Goal: Task Accomplishment & Management: Manage account settings

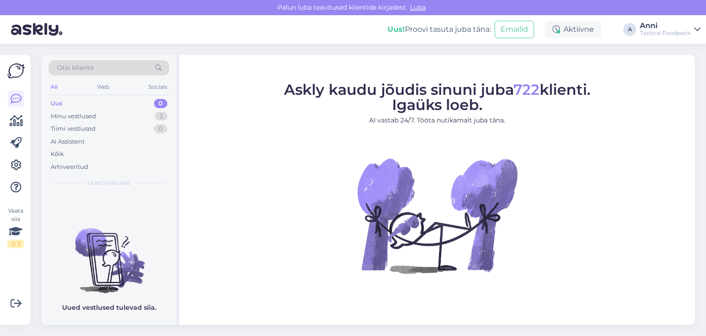
click at [696, 30] on icon at bounding box center [697, 29] width 6 height 7
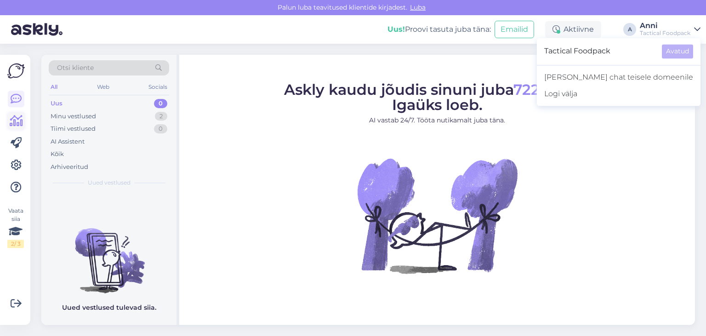
click at [11, 121] on icon at bounding box center [16, 120] width 13 height 11
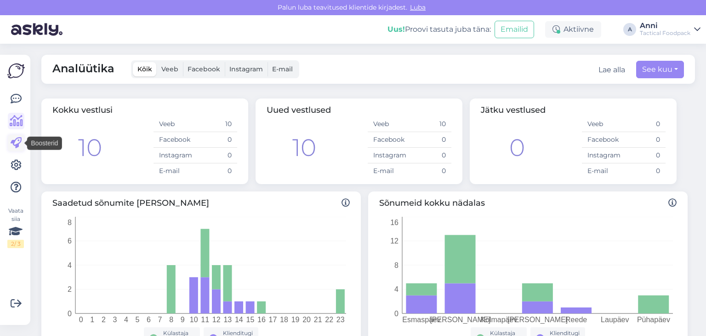
click at [16, 146] on icon at bounding box center [16, 142] width 11 height 11
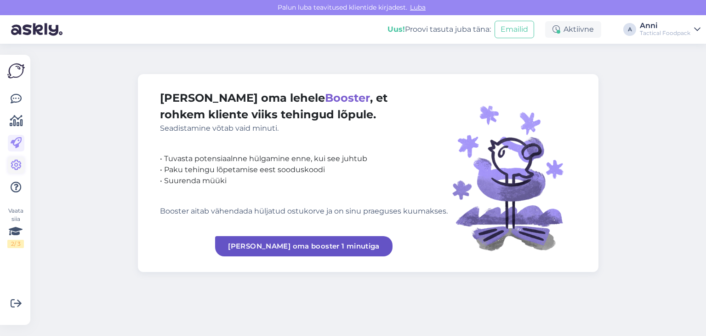
click at [16, 164] on icon at bounding box center [16, 165] width 11 height 11
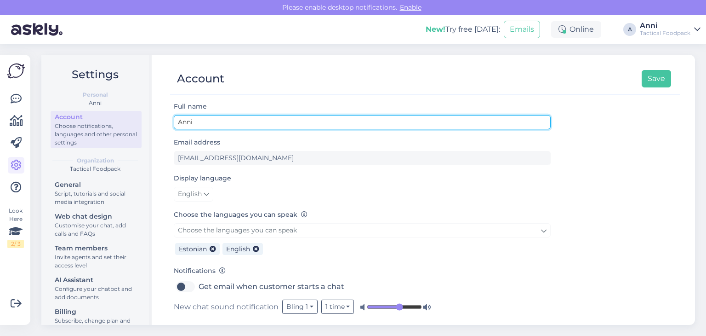
drag, startPoint x: 211, startPoint y: 123, endPoint x: 92, endPoint y: 105, distance: 120.4
click at [92, 105] on div "Settings Personal Anni Account Choose notifications, languages and other person…" at bounding box center [368, 190] width 654 height 270
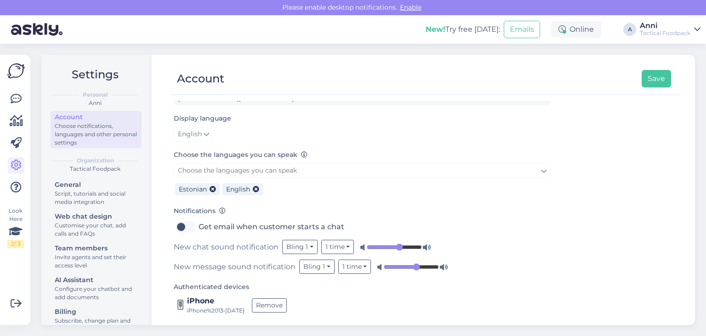
scroll to position [65, 0]
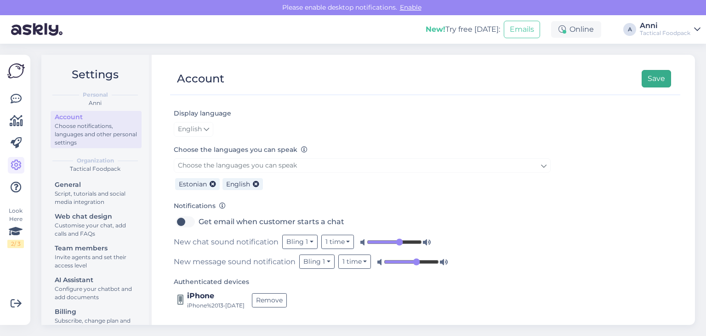
type input "Liisi"
click at [657, 80] on button "Save" at bounding box center [656, 78] width 29 height 17
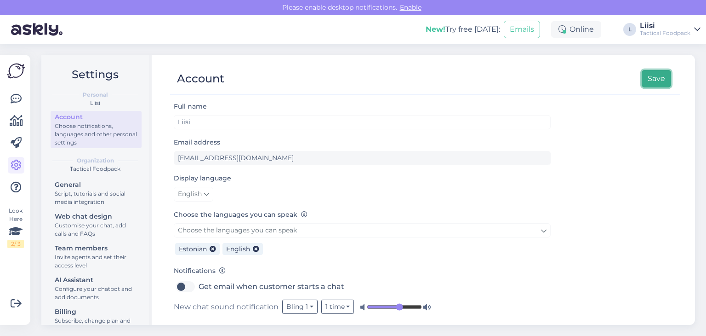
click at [664, 84] on button "Save" at bounding box center [656, 78] width 29 height 17
